Goal: Transaction & Acquisition: Purchase product/service

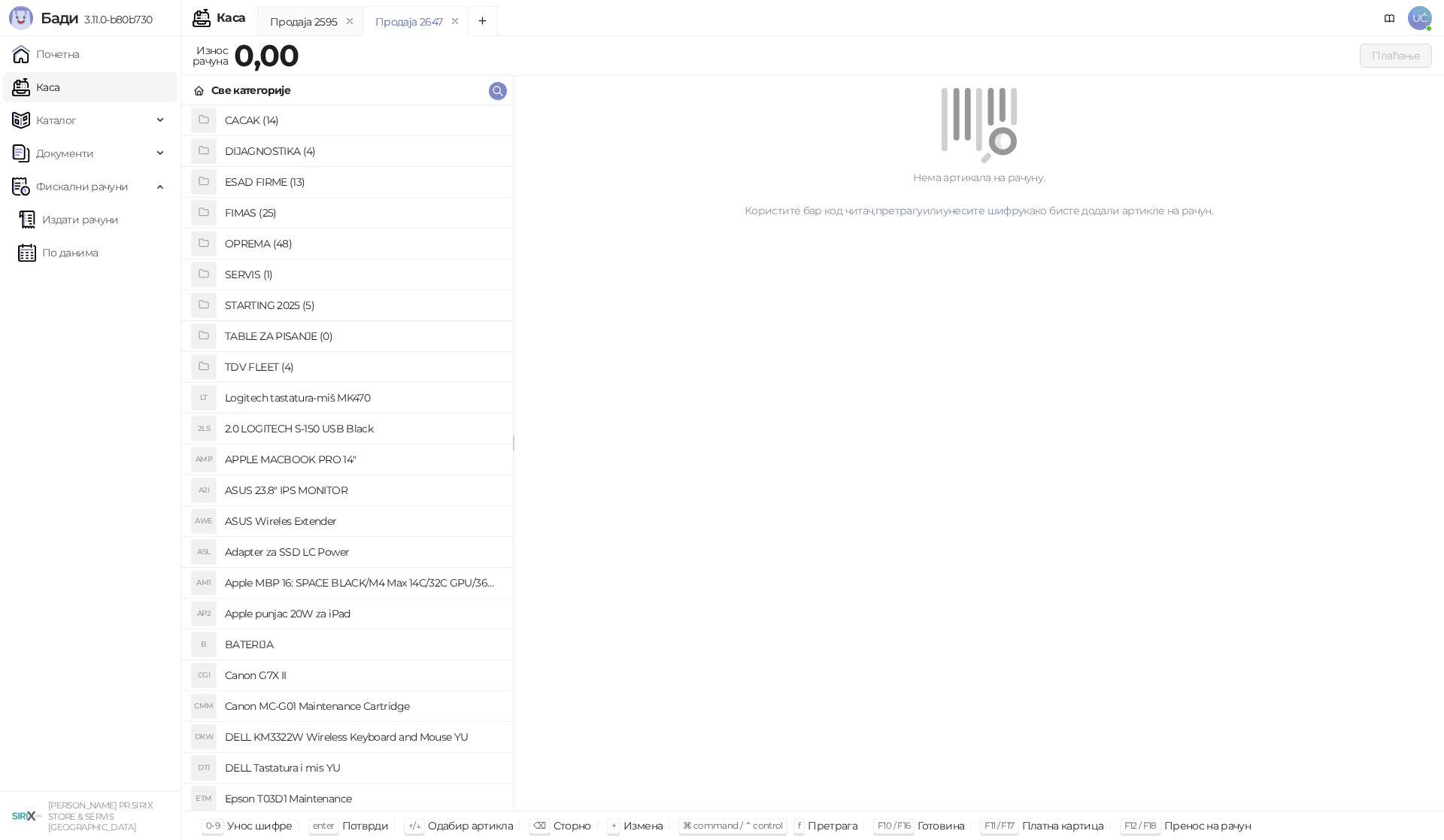
click at [252, 243] on h4 "OPREMA (48)" at bounding box center [363, 243] width 276 height 24
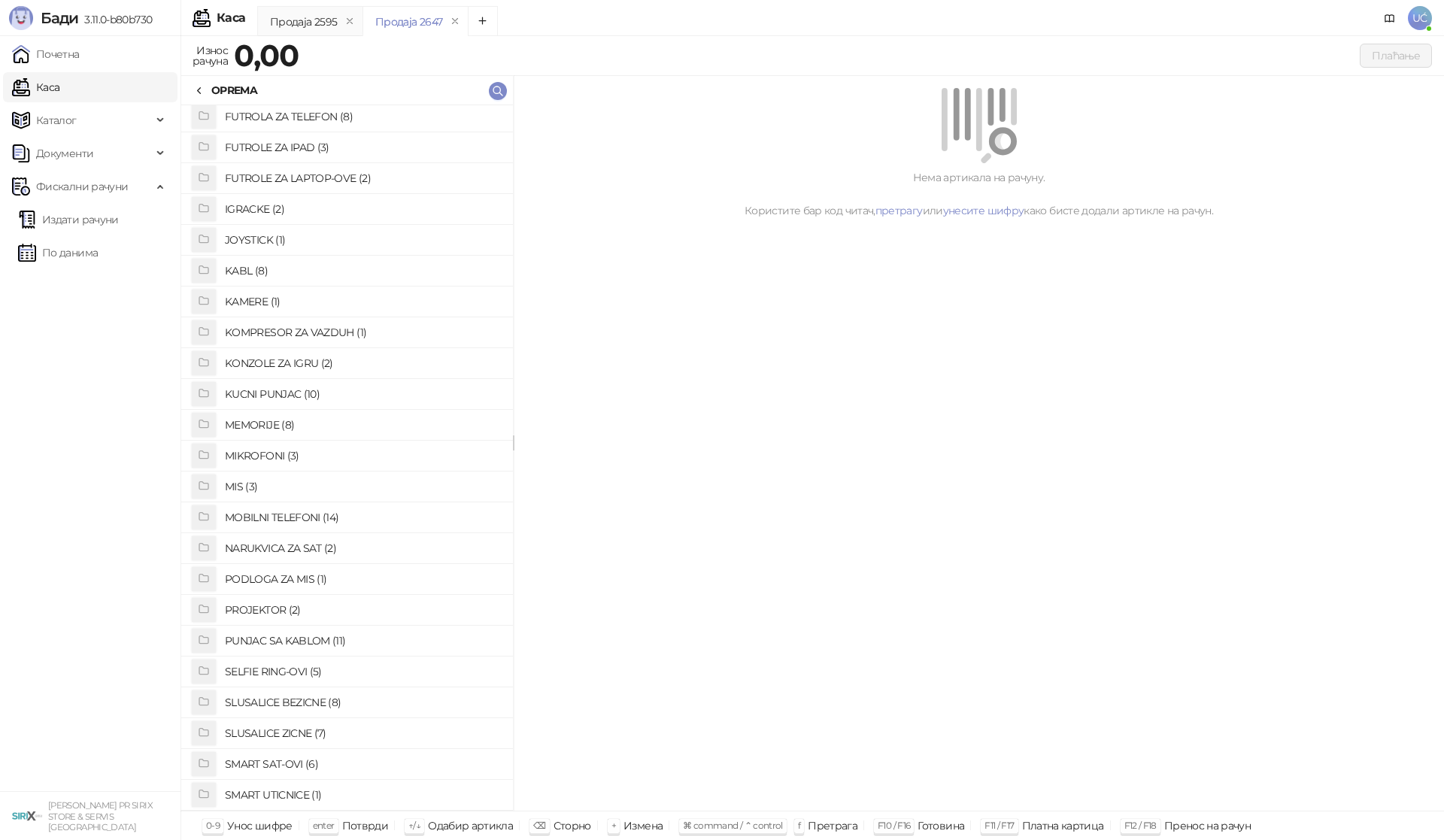
scroll to position [376, 0]
click at [290, 672] on h4 "SLUSALICE ZICNE (7)" at bounding box center [363, 669] width 276 height 24
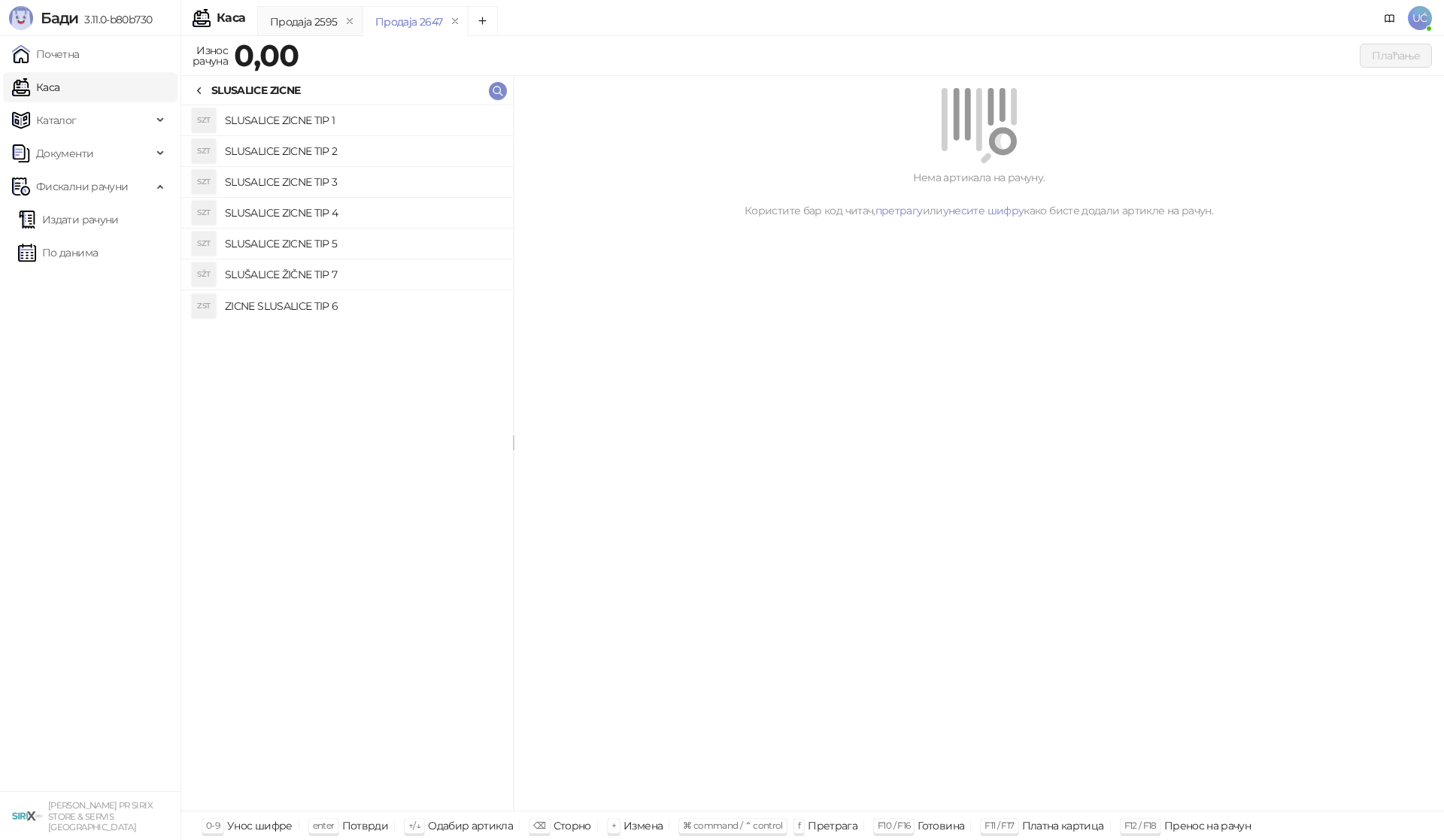
click at [348, 148] on h4 "SLUSALICE ZICNE TIP 2" at bounding box center [363, 151] width 276 height 24
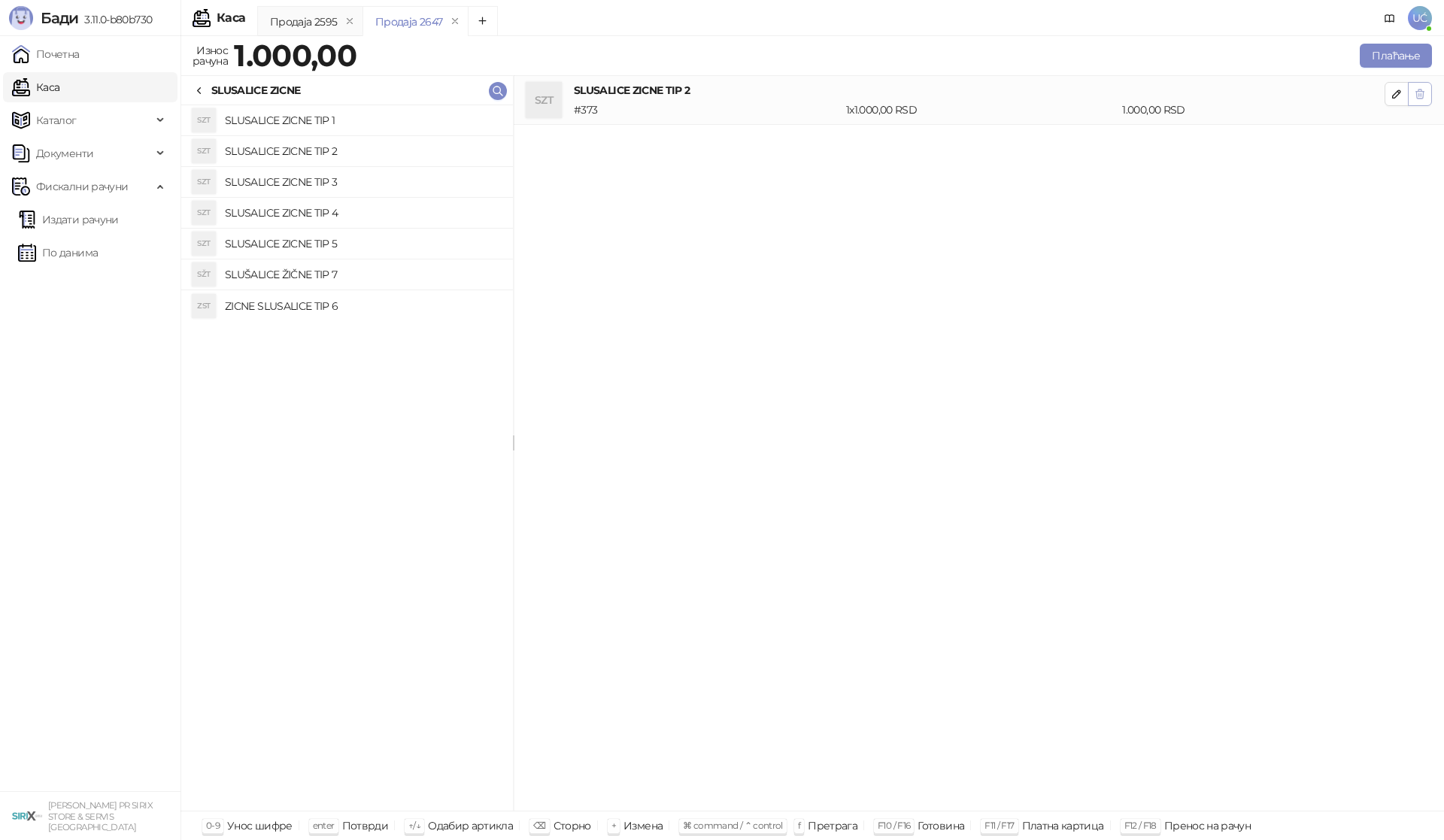
click at [1416, 94] on icon "button" at bounding box center [1420, 94] width 8 height 9
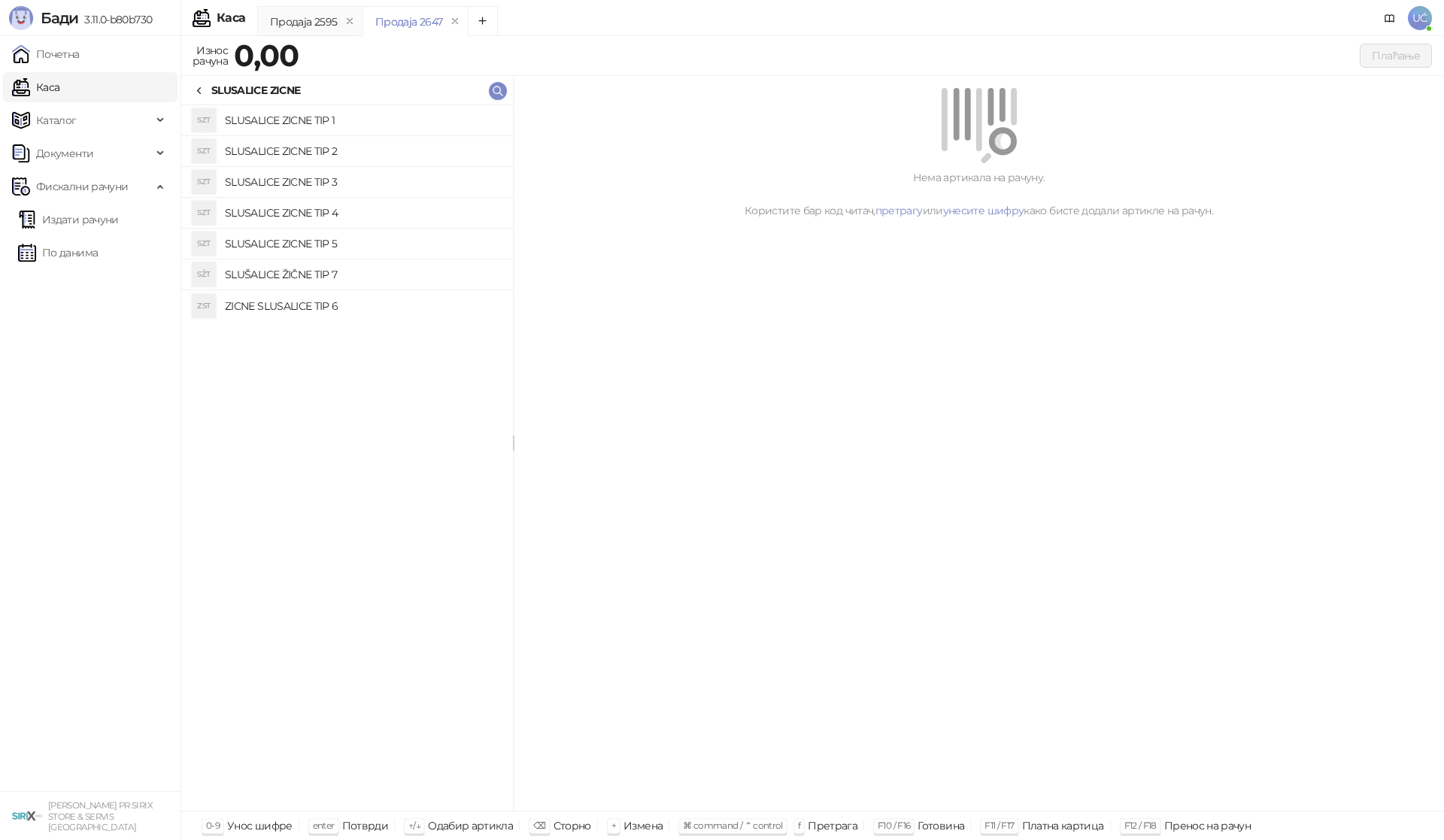
click at [317, 188] on h4 "SLUSALICE ZICNE TIP 3" at bounding box center [363, 181] width 276 height 24
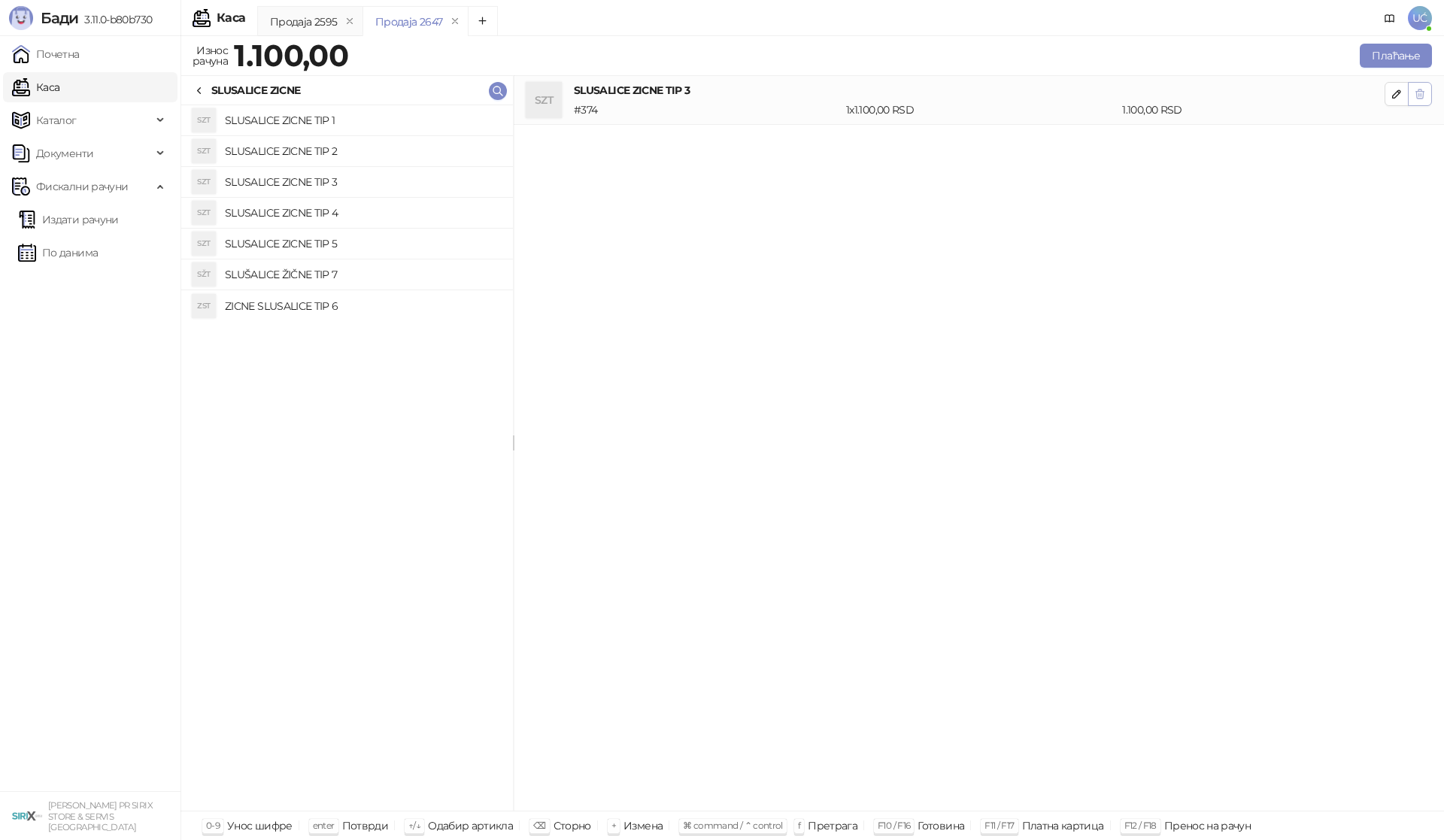
click at [1422, 92] on icon "button" at bounding box center [1420, 94] width 12 height 12
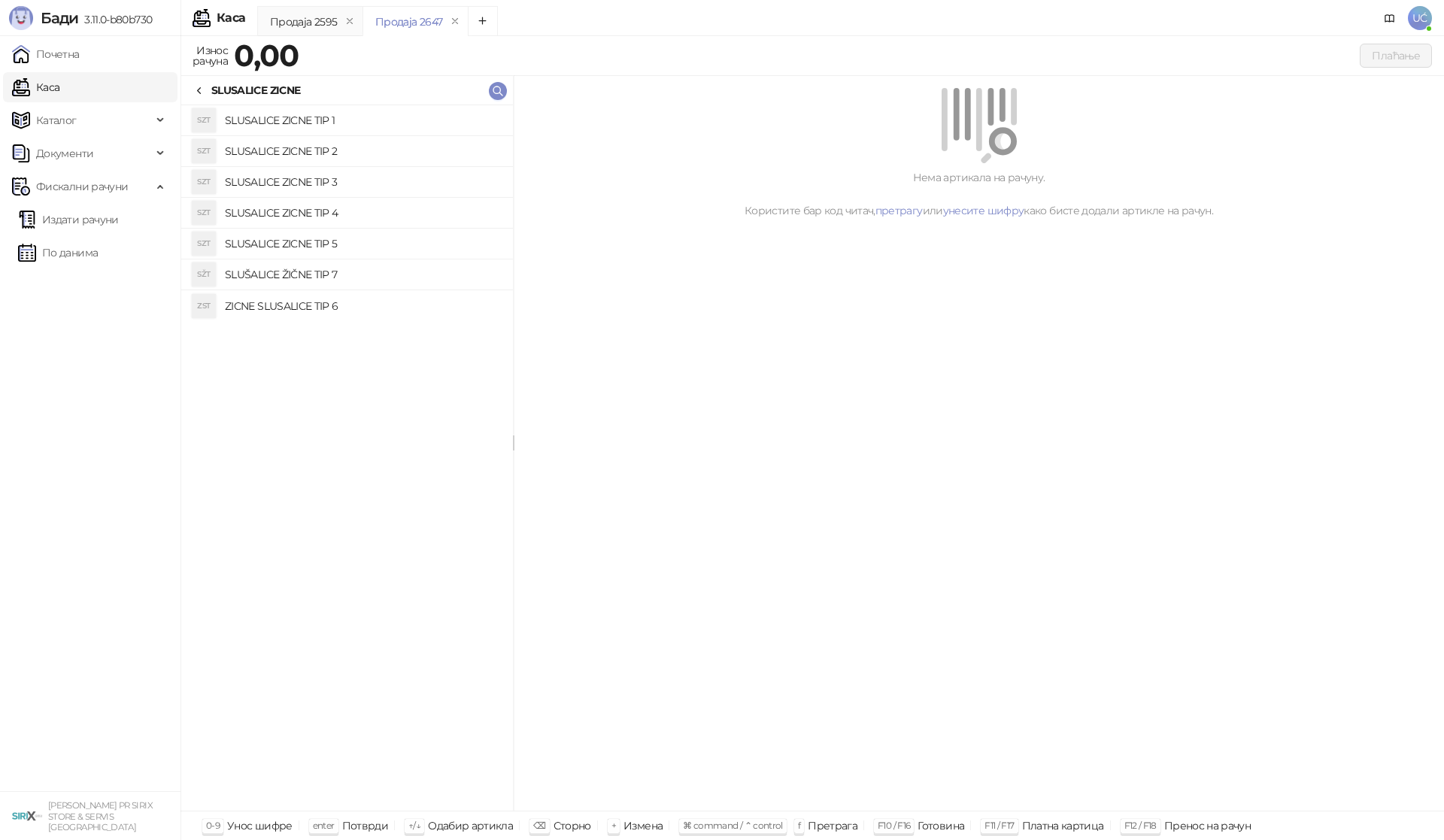
click at [381, 210] on h4 "SLUSALICE ZICNE TIP 4" at bounding box center [363, 213] width 276 height 24
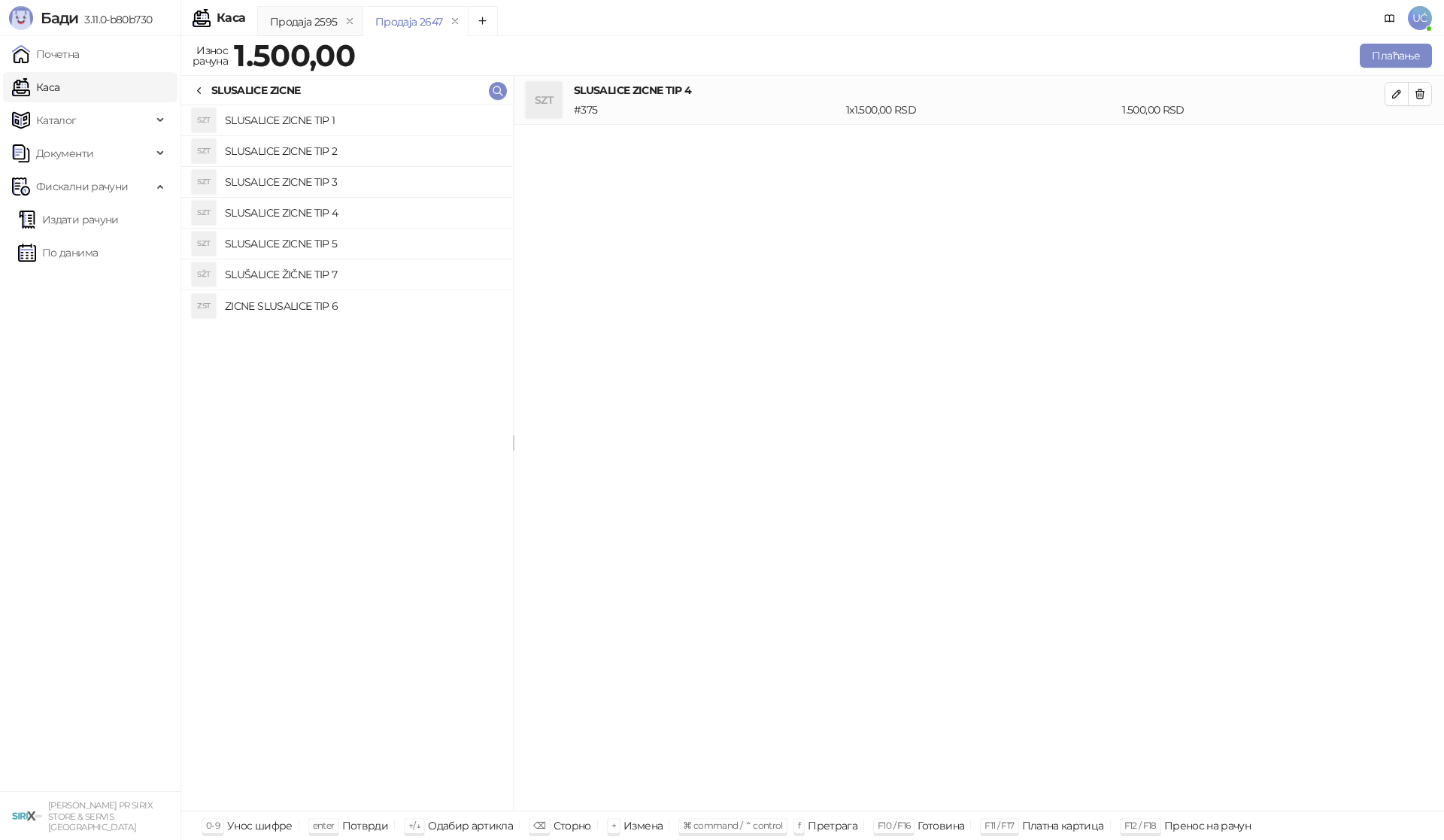
drag, startPoint x: 1421, startPoint y: 96, endPoint x: 976, endPoint y: 238, distance: 467.1
click at [1414, 100] on span "button" at bounding box center [1420, 94] width 12 height 14
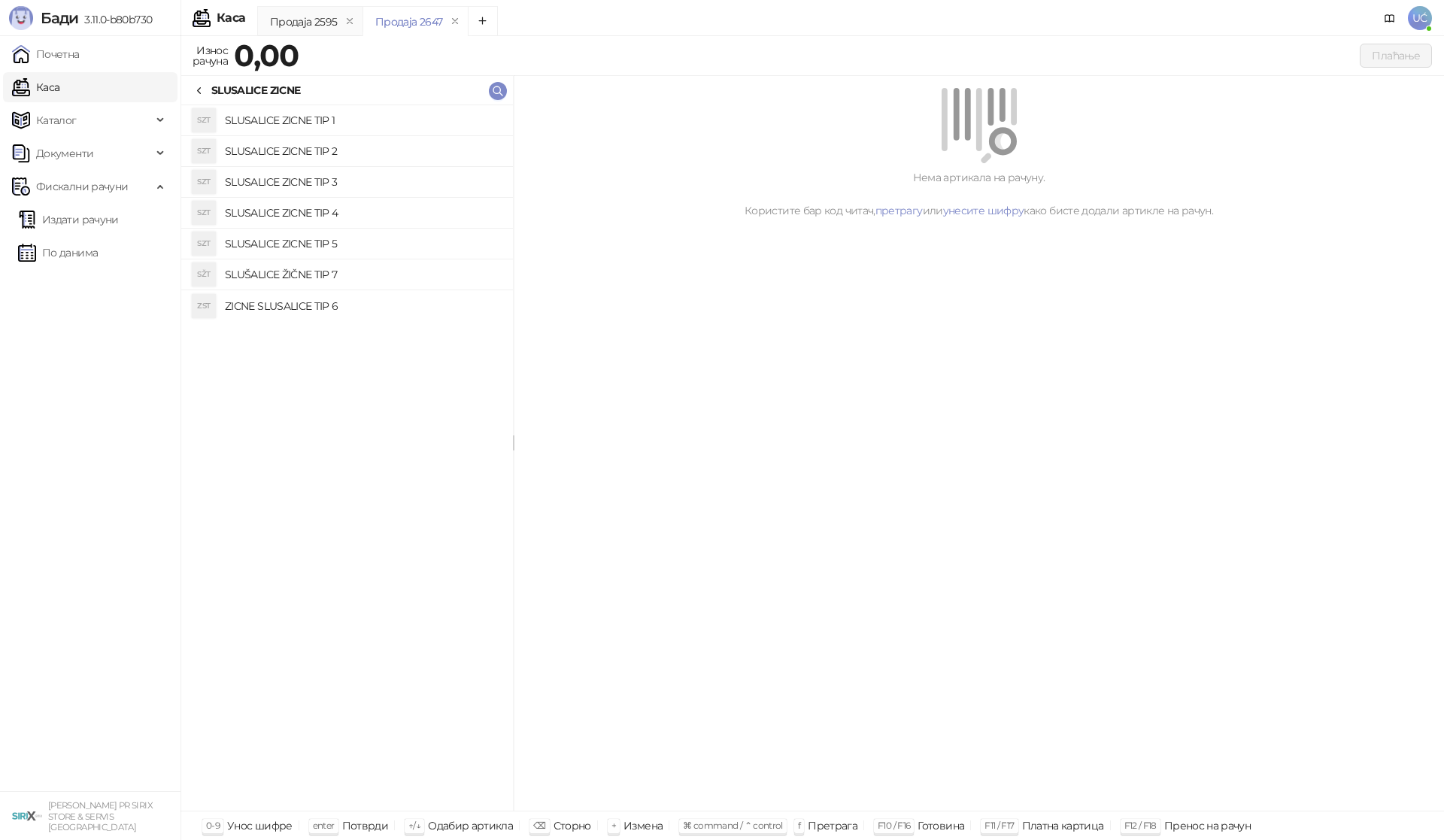
click at [362, 248] on h4 "SLUSALICE ZICNE TIP 5" at bounding box center [363, 243] width 276 height 24
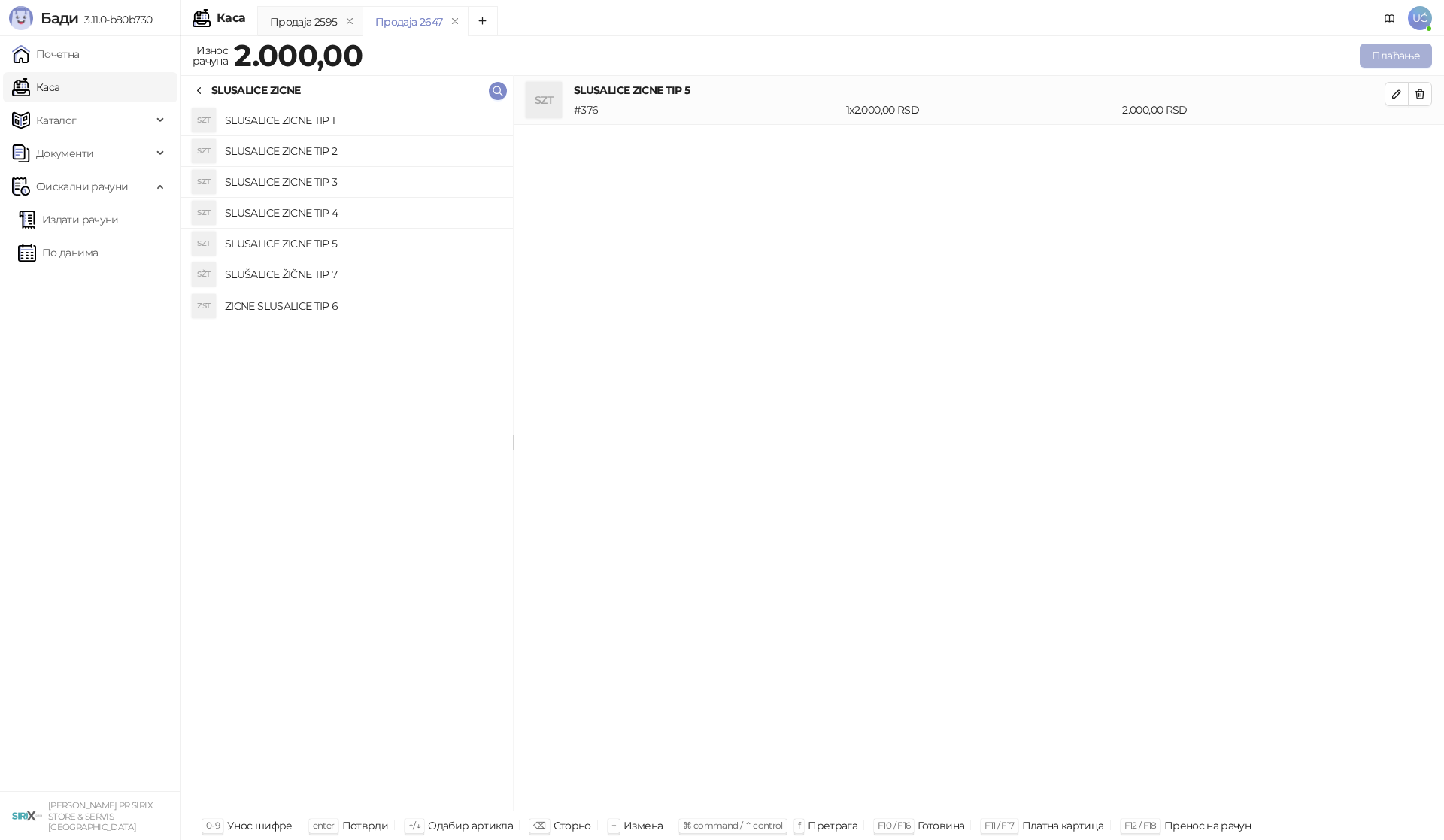
click at [1384, 59] on button "Плаћање" at bounding box center [1395, 55] width 72 height 24
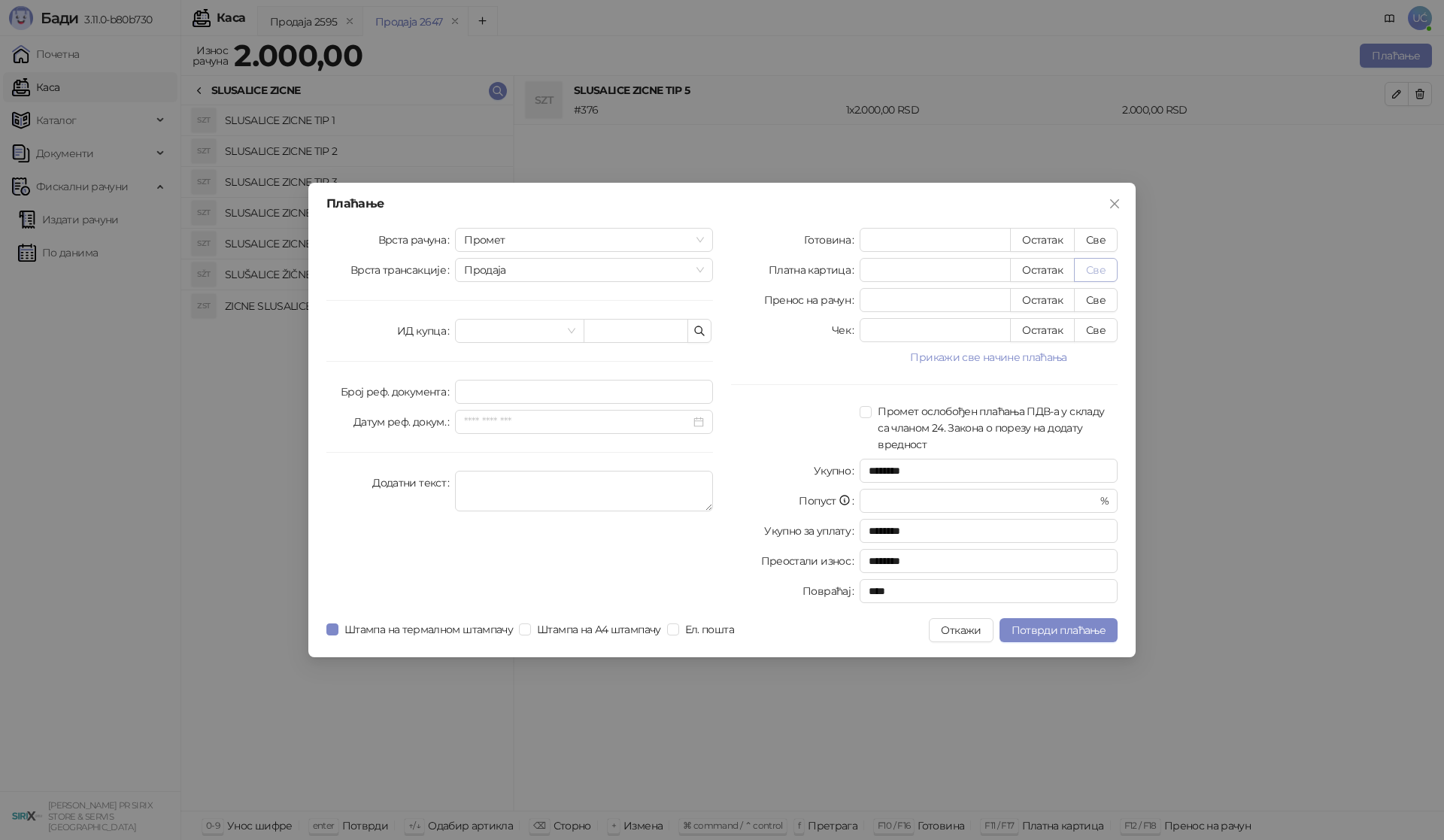
click at [1094, 262] on button "Све" at bounding box center [1096, 270] width 44 height 24
type input "****"
click at [1073, 626] on span "Потврди плаћање" at bounding box center [1058, 630] width 94 height 13
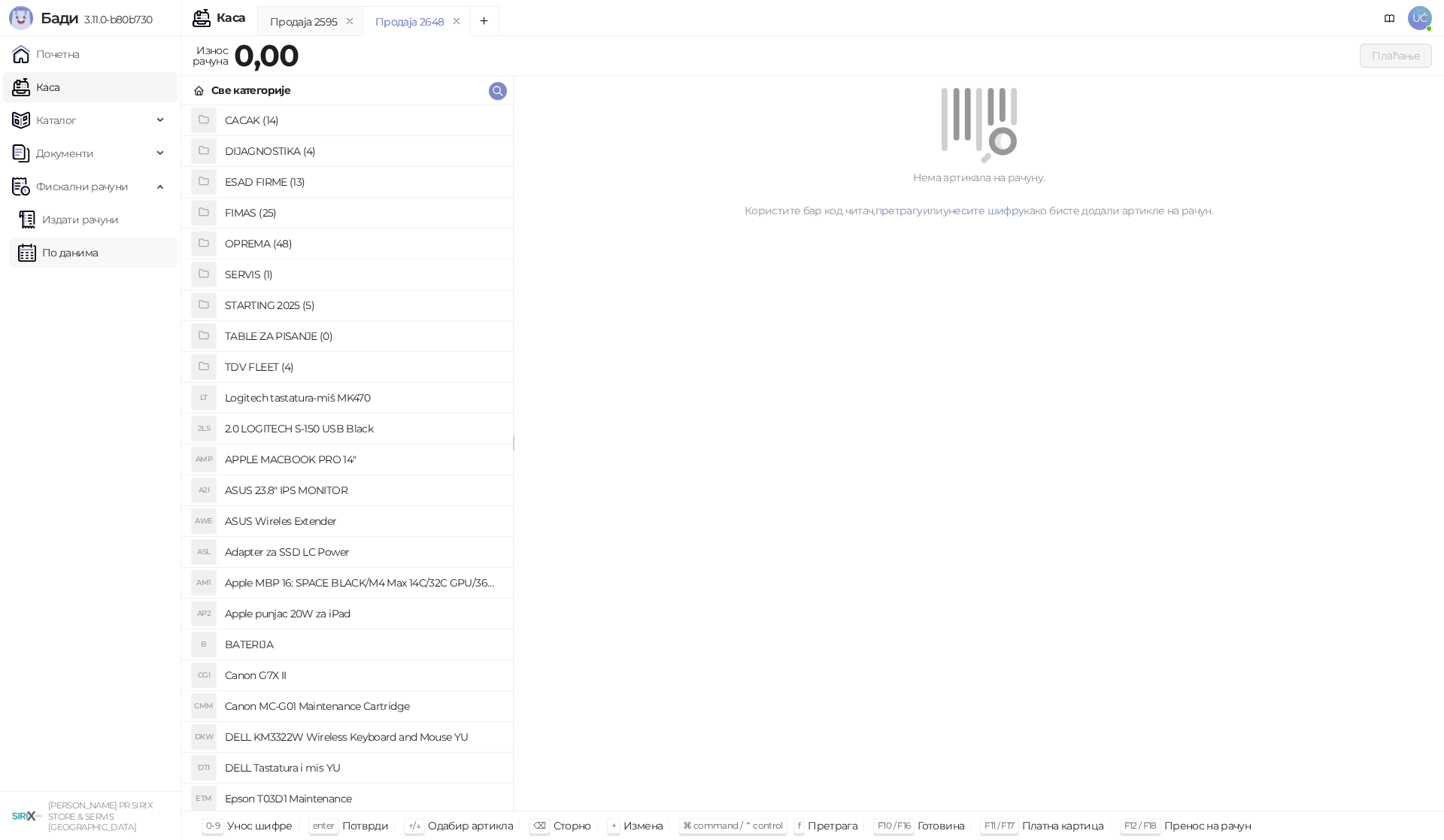
click at [75, 252] on link "По данима" at bounding box center [58, 252] width 79 height 30
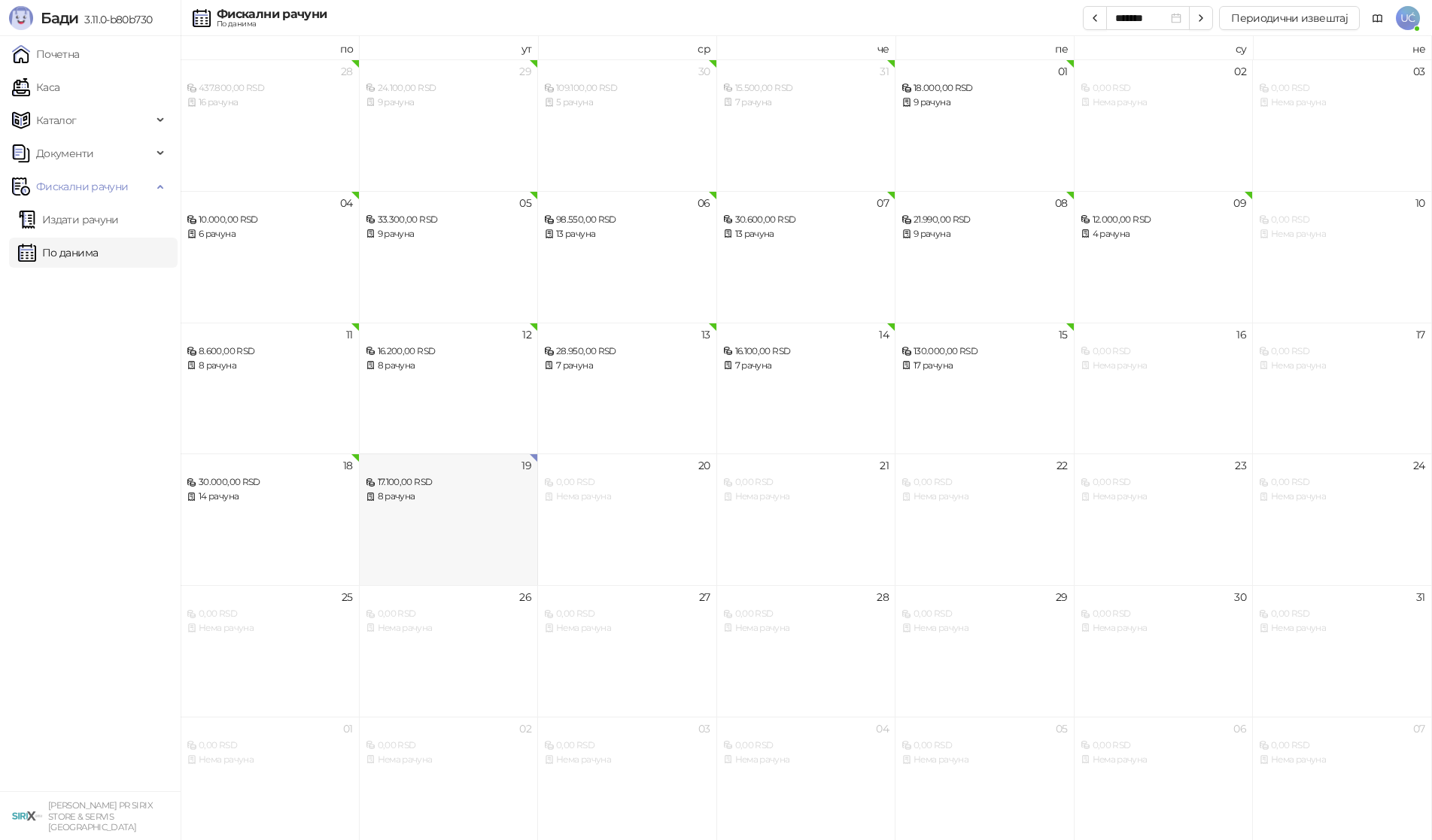
click at [476, 533] on div "19 17.100,00 RSD 8 рачуна" at bounding box center [449, 519] width 179 height 132
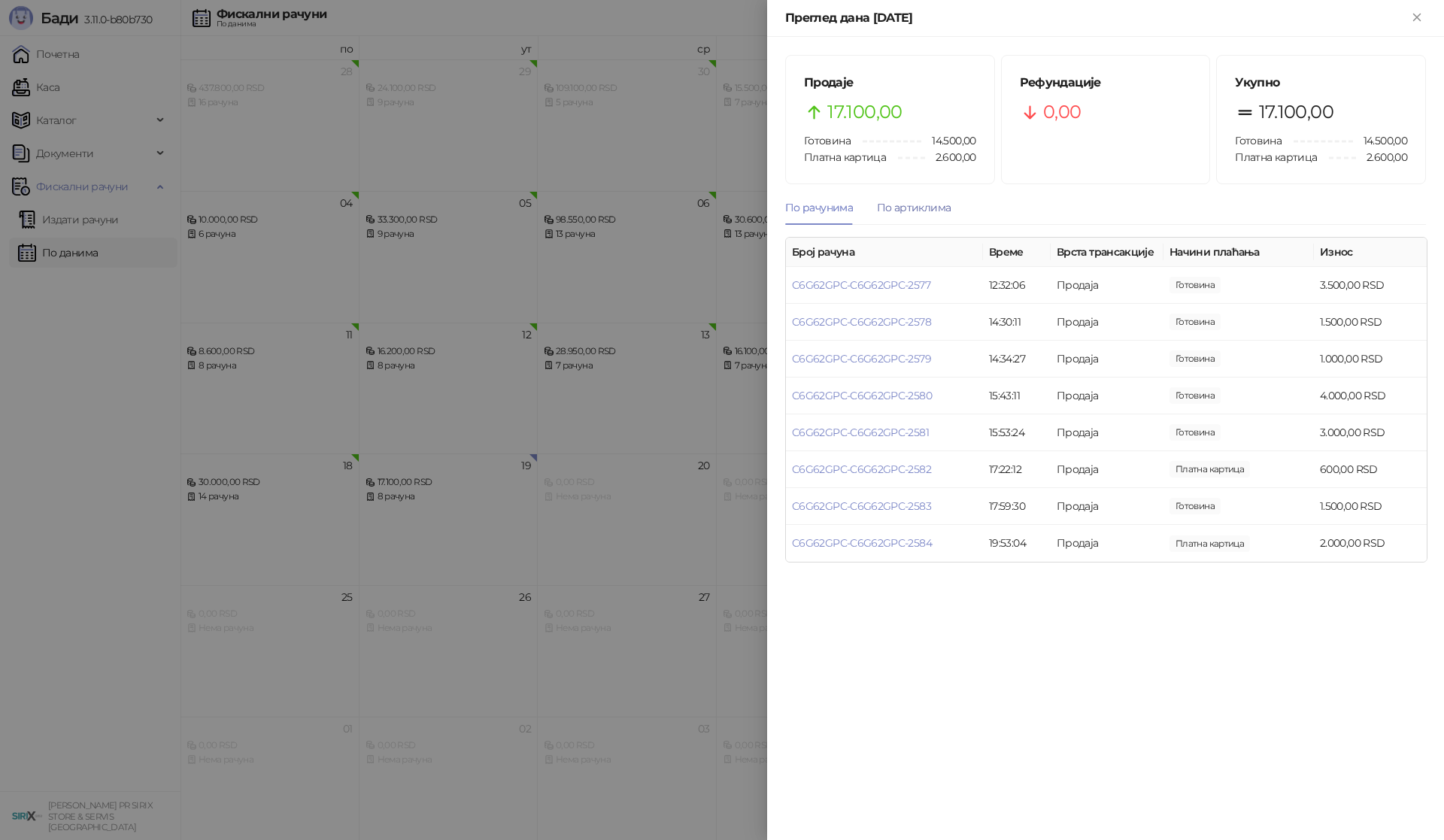
click at [925, 210] on div "По артиклима" at bounding box center [914, 208] width 74 height 17
